Goal: Check status: Check status

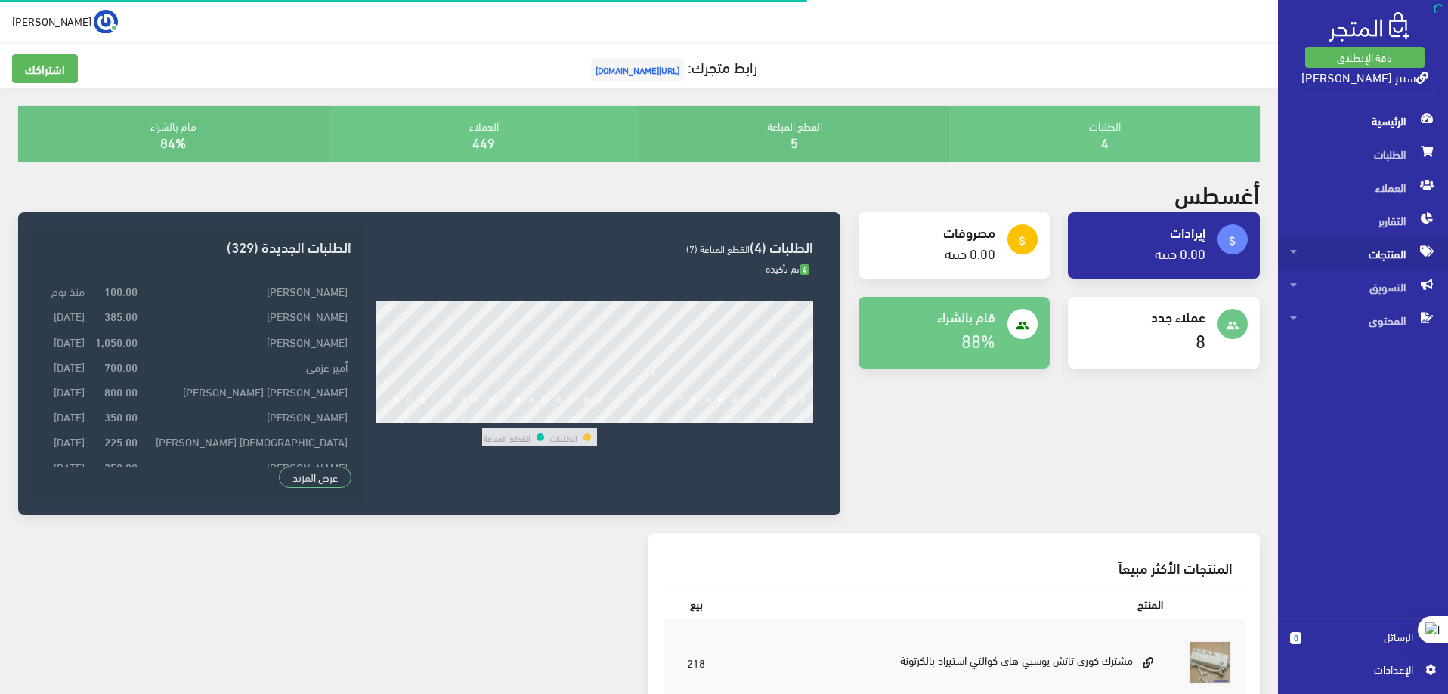
click at [1372, 254] on span "المنتجات" at bounding box center [1363, 253] width 146 height 33
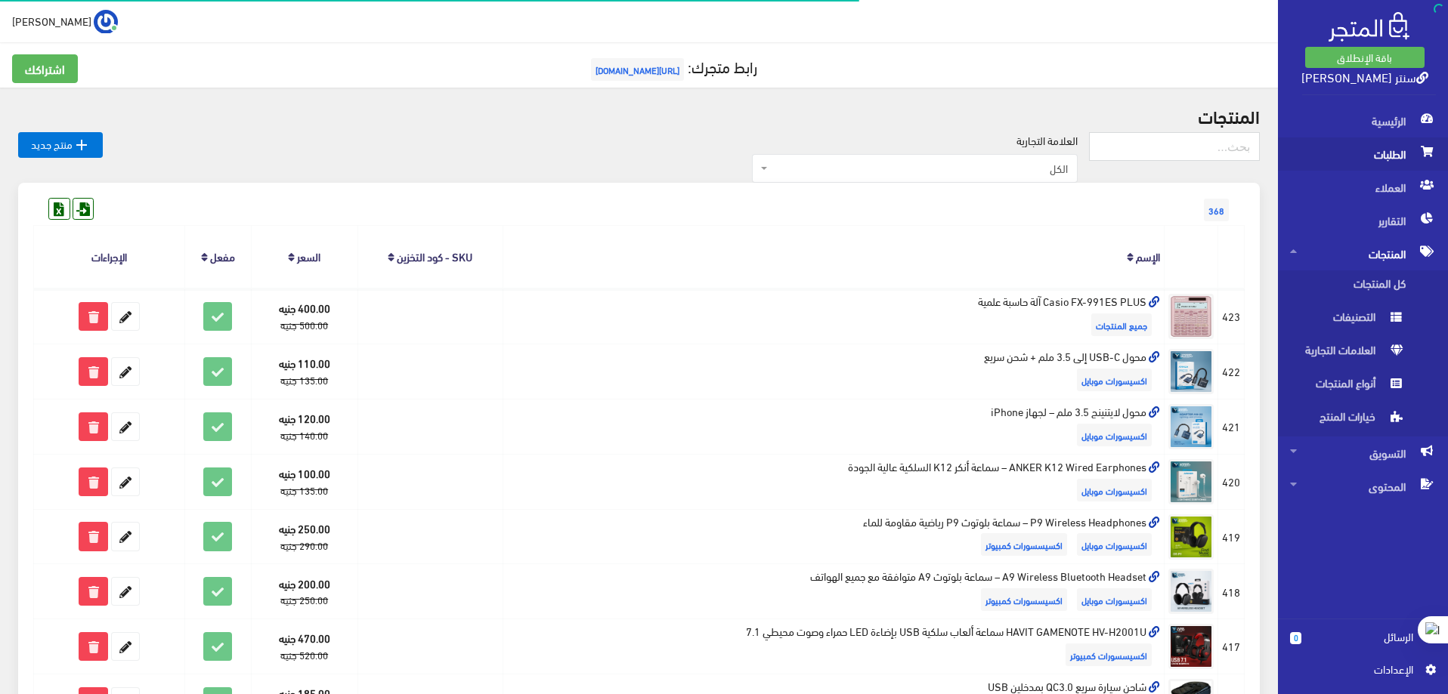
click at [1374, 151] on span "الطلبات" at bounding box center [1363, 154] width 146 height 33
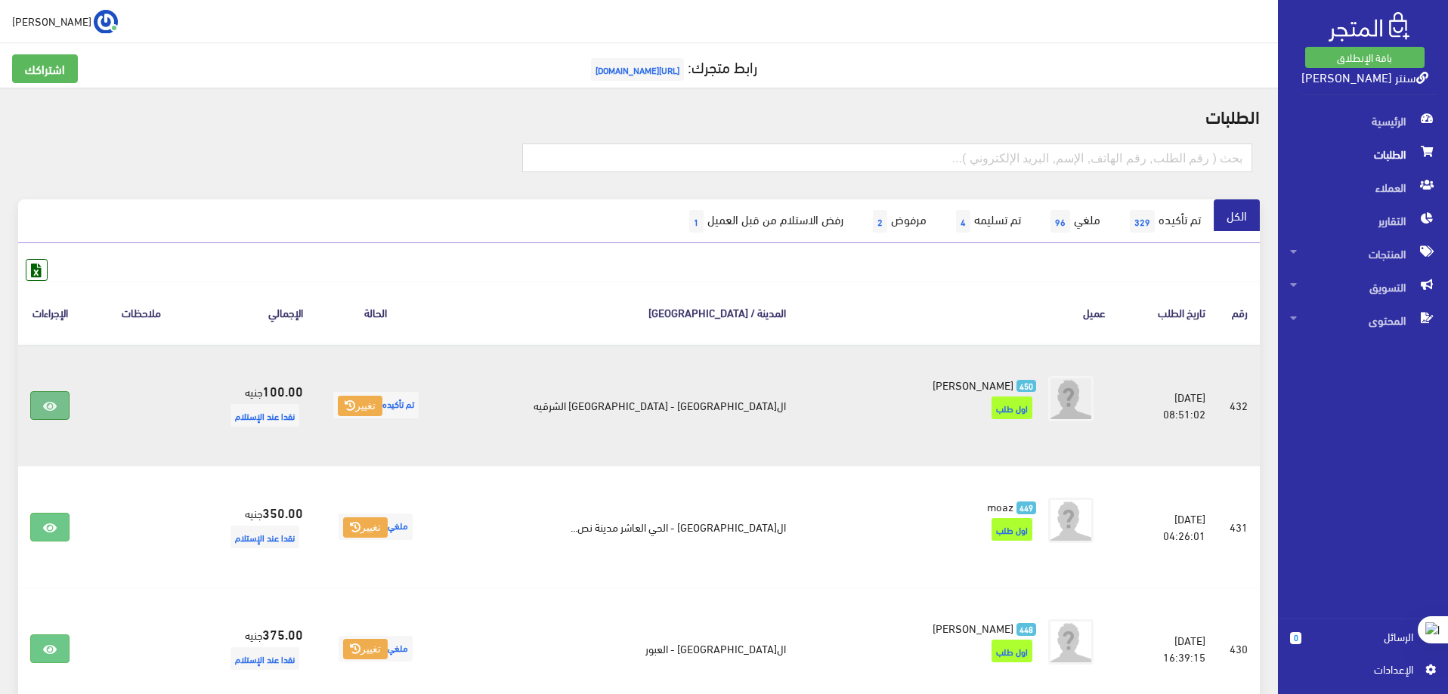
click at [70, 408] on link at bounding box center [49, 405] width 39 height 29
